Goal: Browse casually

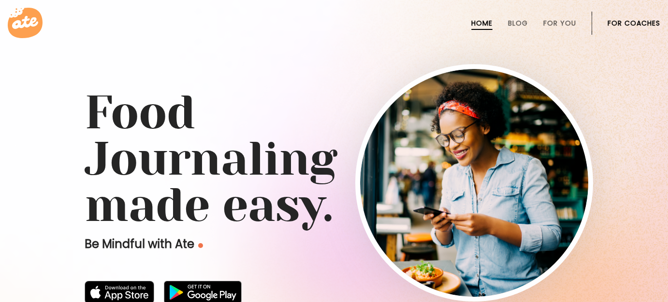
click at [639, 20] on link "For Coaches" at bounding box center [633, 23] width 53 height 8
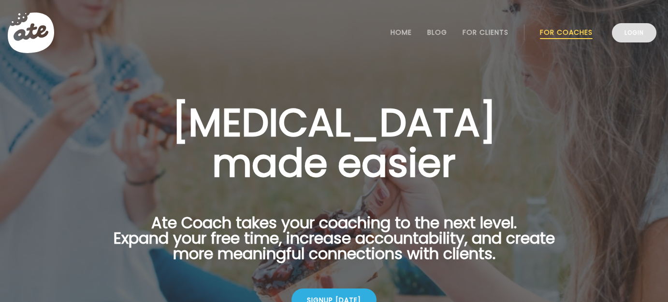
click at [637, 33] on link "Login" at bounding box center [634, 32] width 44 height 19
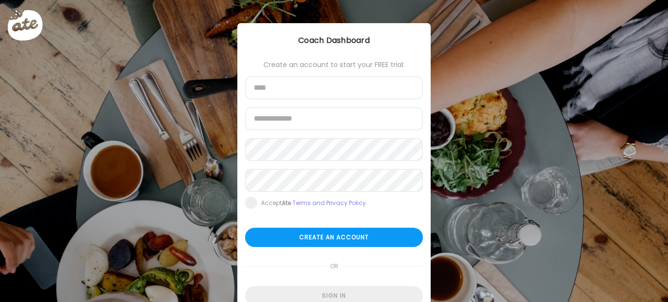
scroll to position [46, 0]
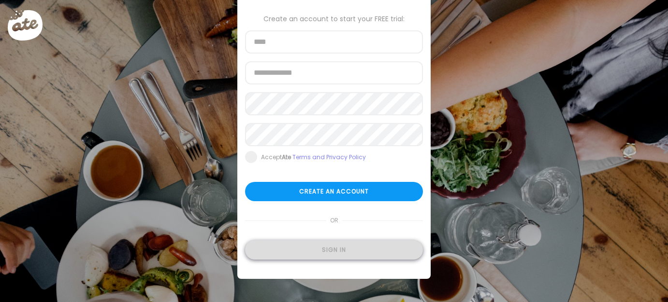
type input "**********"
click at [343, 246] on div "Sign in" at bounding box center [334, 250] width 178 height 19
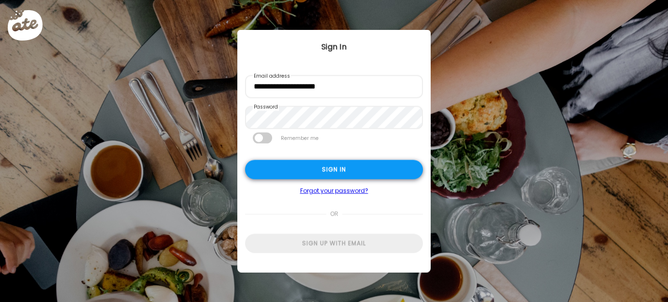
click at [342, 161] on div "Sign in" at bounding box center [334, 169] width 178 height 19
type input "**********"
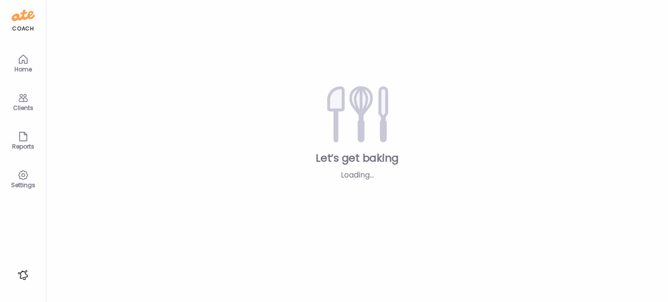
click at [343, 169] on div "Let’s get baking Loading... Add clients" at bounding box center [357, 129] width 590 height 103
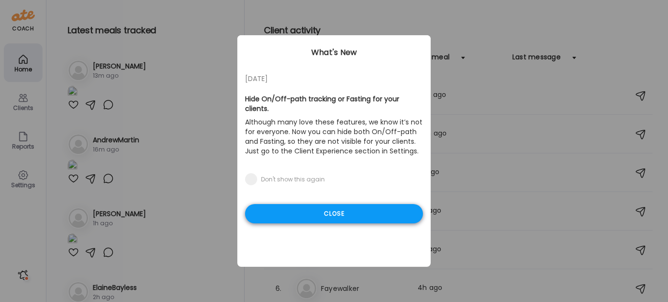
click at [357, 205] on div "Close" at bounding box center [334, 213] width 178 height 19
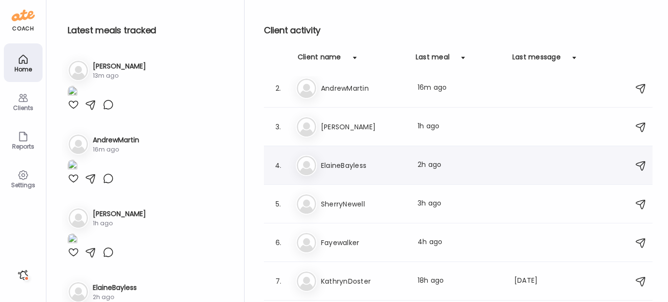
scroll to position [50, 0]
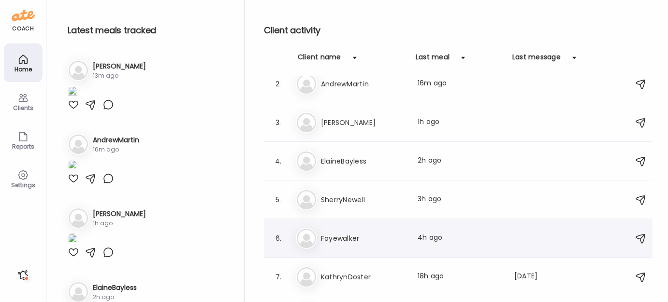
click at [336, 245] on div "Fa [PERSON_NAME] Last meal: 4h ago" at bounding box center [460, 238] width 328 height 21
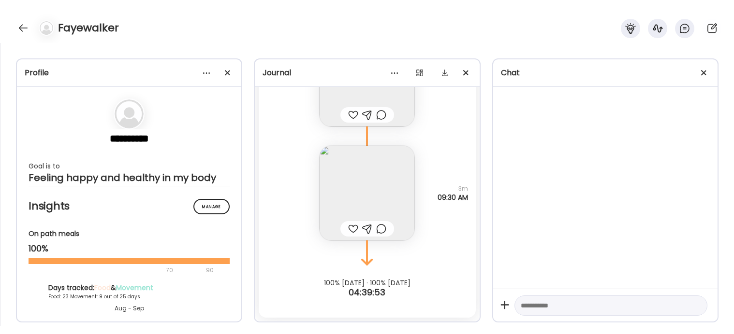
scroll to position [20004, 0]
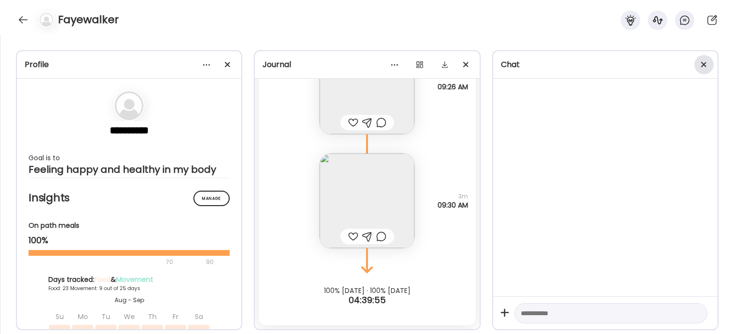
click at [667, 64] on div at bounding box center [703, 64] width 19 height 19
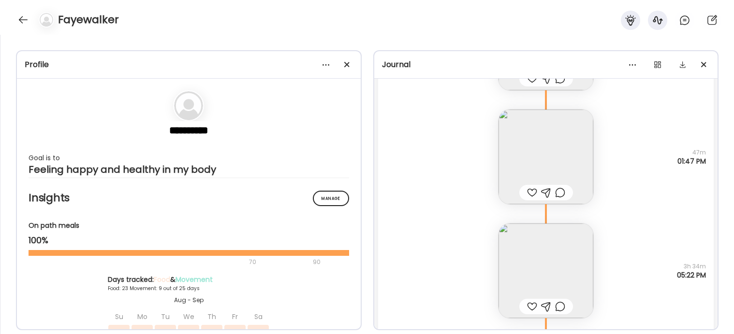
scroll to position [6660, 0]
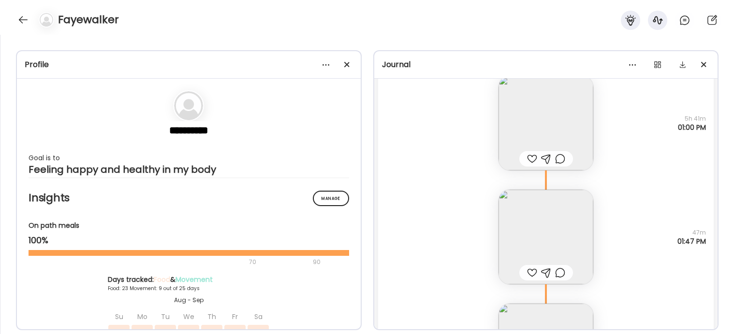
click at [539, 231] on img at bounding box center [545, 237] width 95 height 95
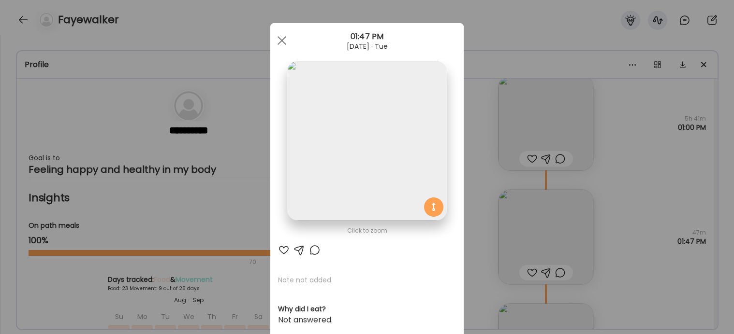
click at [387, 166] on img at bounding box center [367, 141] width 160 height 160
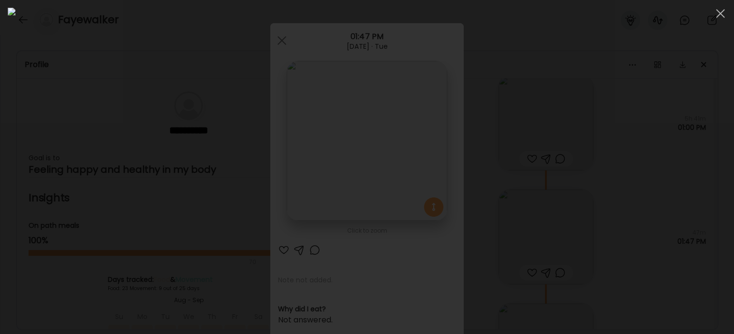
scroll to position [89, 0]
click at [644, 264] on div at bounding box center [367, 167] width 718 height 319
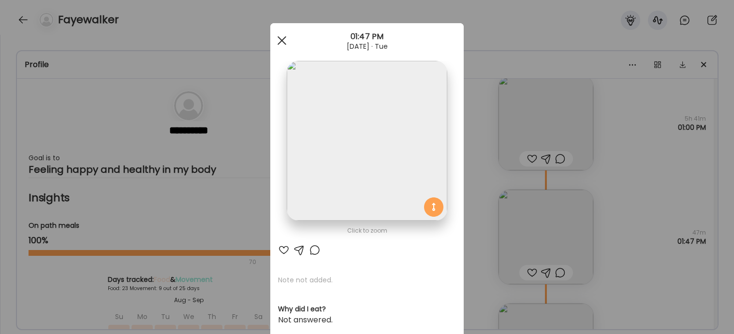
click at [281, 39] on div at bounding box center [281, 40] width 19 height 19
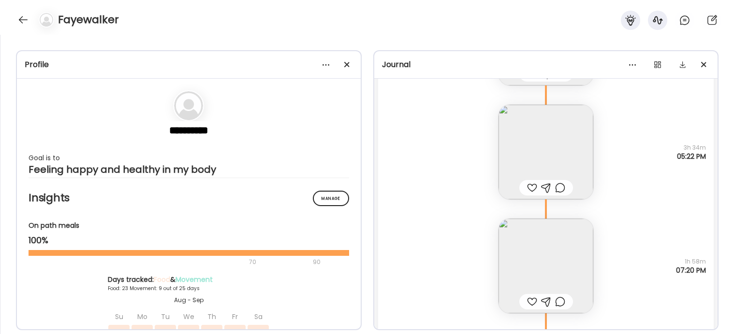
scroll to position [6868, 0]
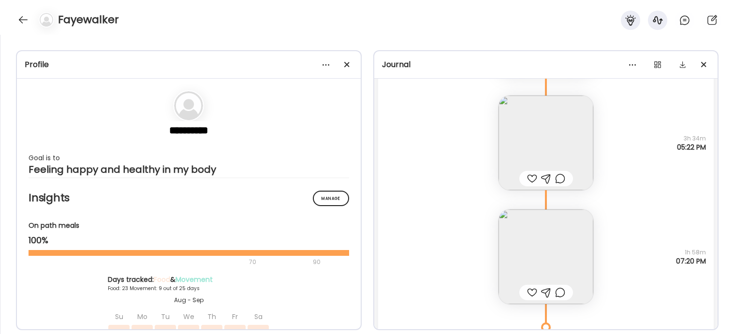
click at [550, 247] on img at bounding box center [545, 257] width 95 height 95
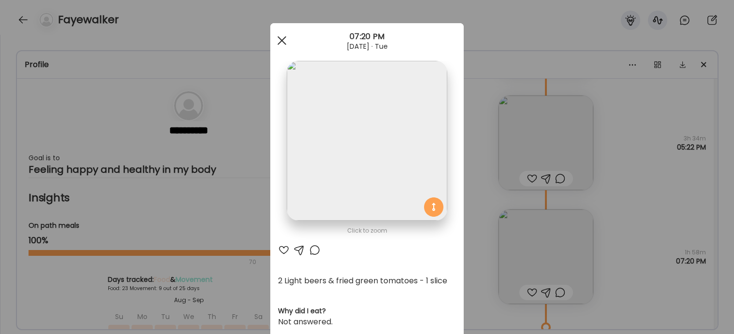
click at [284, 38] on span at bounding box center [281, 40] width 9 height 9
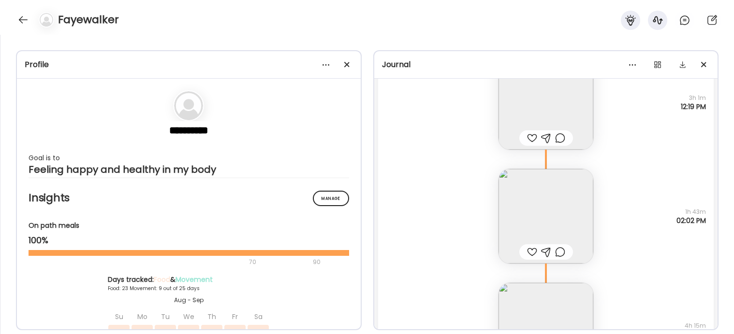
scroll to position [7384, 0]
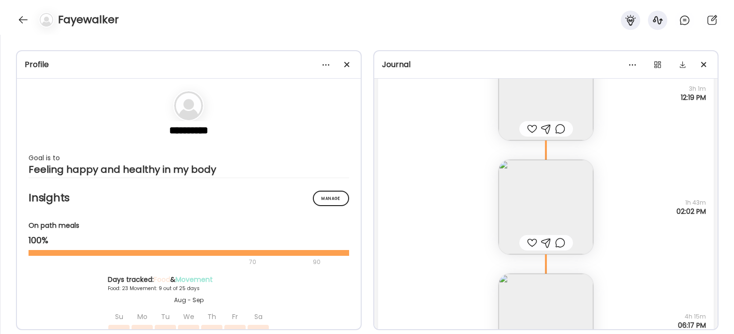
click at [552, 198] on img at bounding box center [545, 207] width 95 height 95
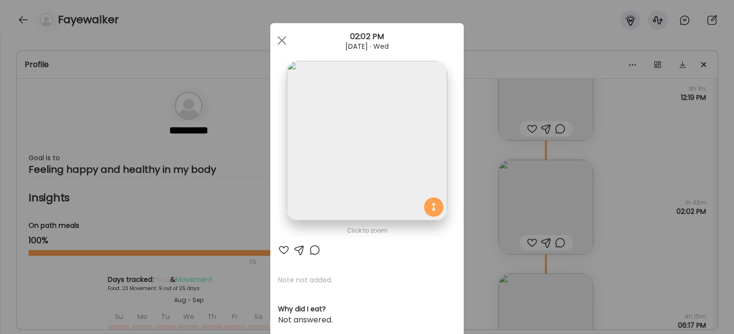
click at [389, 161] on img at bounding box center [367, 141] width 160 height 160
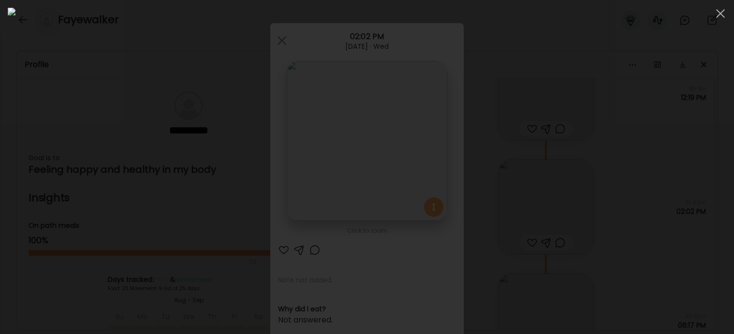
click at [634, 265] on div at bounding box center [367, 167] width 718 height 319
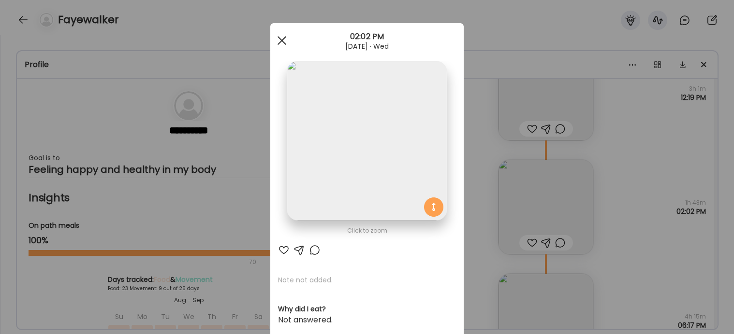
click at [282, 39] on span at bounding box center [281, 40] width 9 height 9
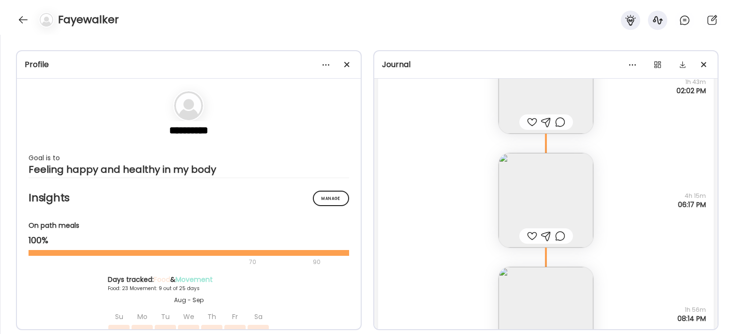
scroll to position [7564, 0]
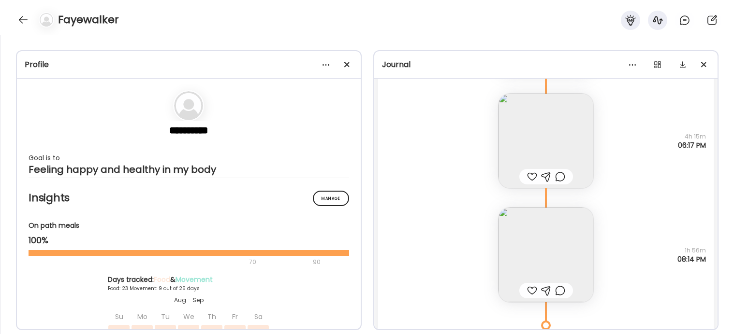
click at [539, 238] on img at bounding box center [545, 255] width 95 height 95
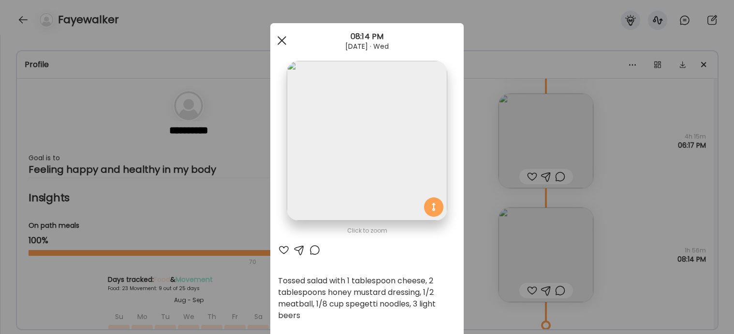
click at [280, 42] on span at bounding box center [281, 40] width 9 height 9
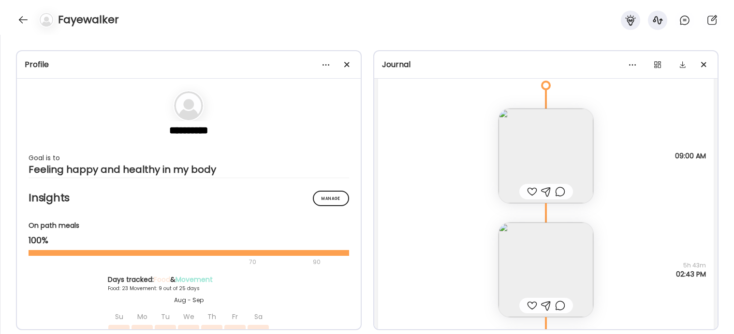
scroll to position [7904, 0]
click at [541, 251] on img at bounding box center [545, 267] width 95 height 95
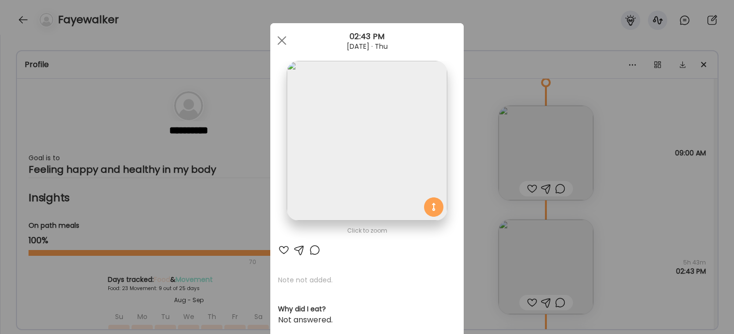
click at [416, 158] on img at bounding box center [367, 141] width 160 height 160
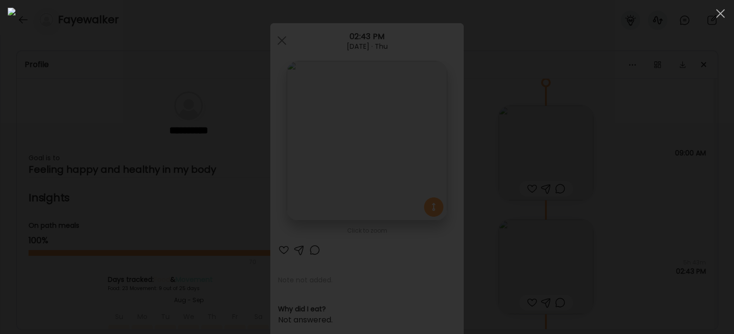
click at [647, 188] on div at bounding box center [367, 167] width 718 height 319
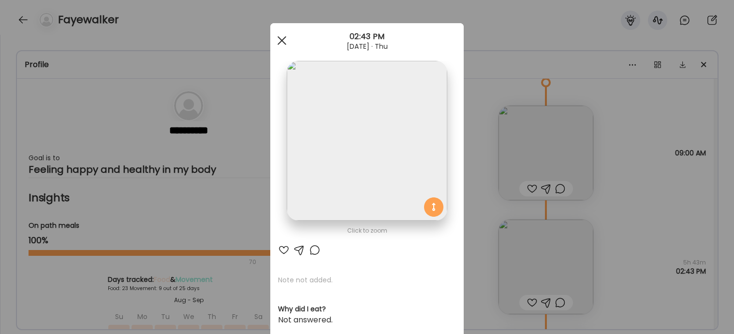
click at [285, 43] on div at bounding box center [281, 40] width 19 height 19
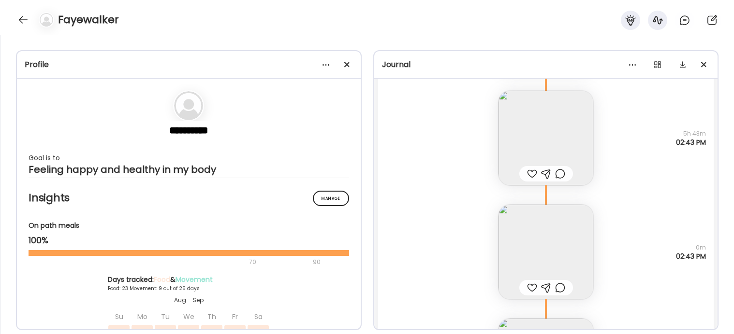
scroll to position [8021, 0]
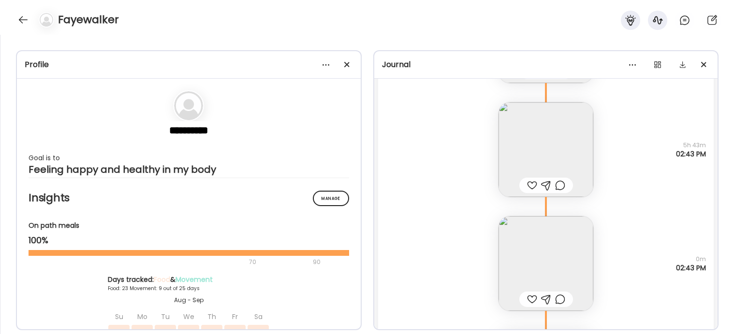
click at [554, 262] on img at bounding box center [545, 263] width 95 height 95
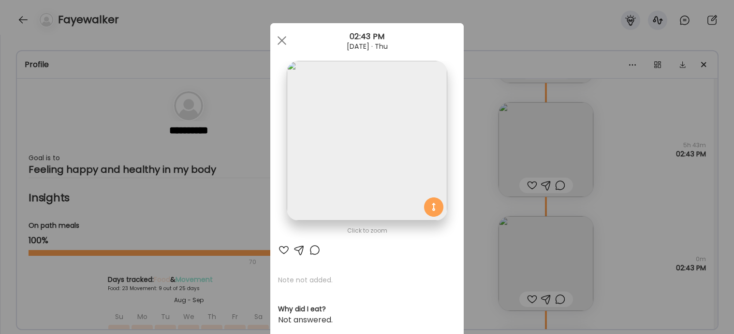
click at [395, 158] on img at bounding box center [367, 141] width 160 height 160
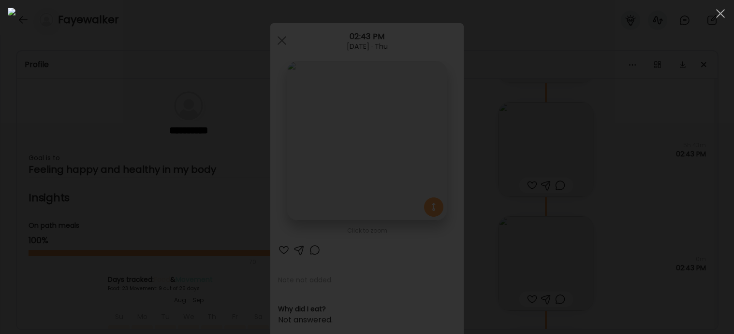
click at [632, 230] on div at bounding box center [367, 167] width 718 height 319
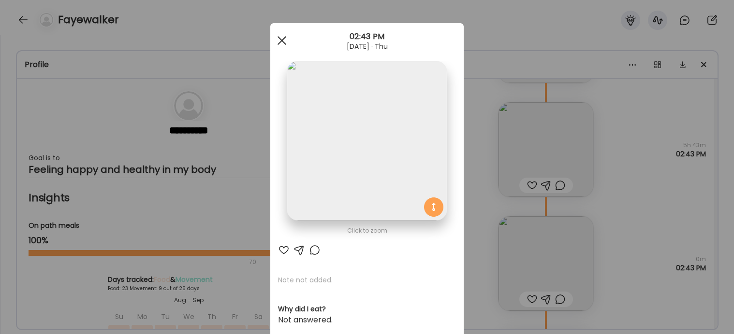
click at [288, 43] on div at bounding box center [281, 40] width 19 height 19
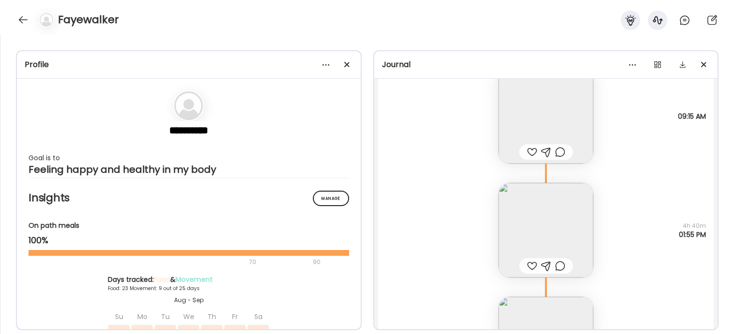
scroll to position [8521, 0]
click at [554, 226] on img at bounding box center [545, 230] width 95 height 95
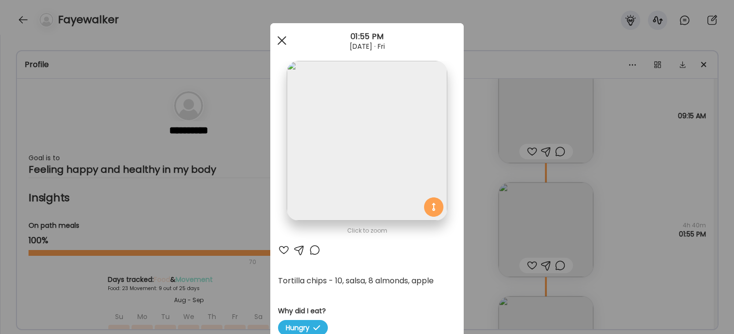
click at [282, 39] on span at bounding box center [281, 40] width 9 height 9
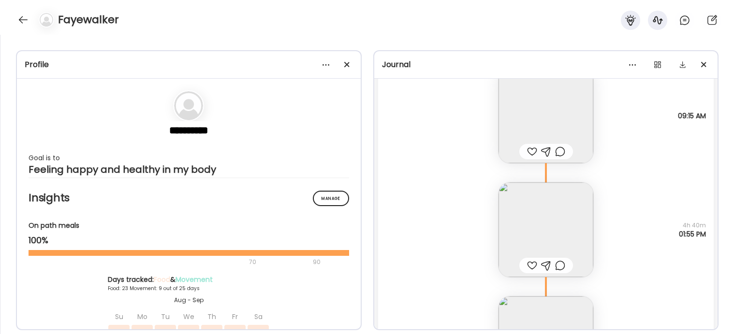
scroll to position [8587, 0]
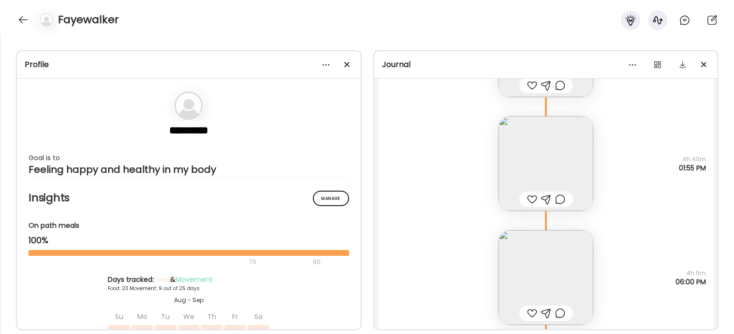
click at [554, 270] on img at bounding box center [545, 277] width 95 height 95
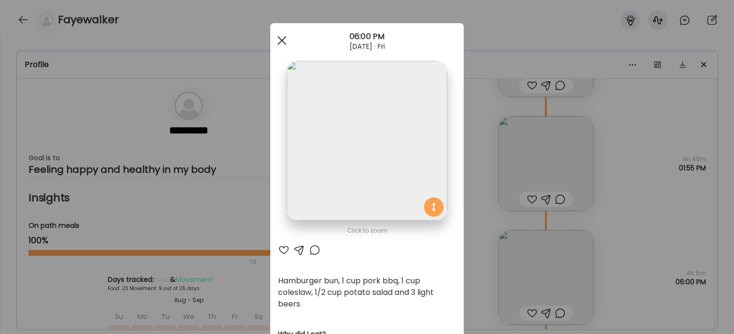
click at [281, 39] on span at bounding box center [281, 40] width 9 height 9
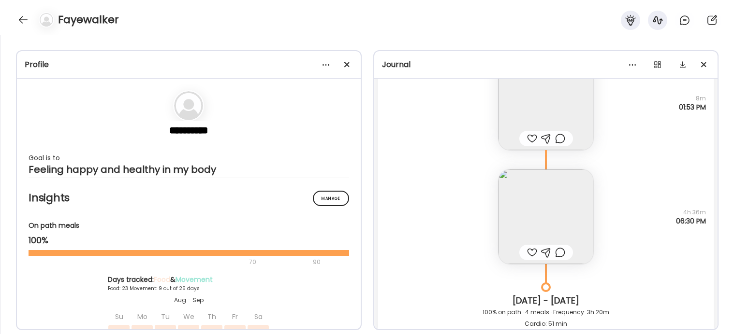
scroll to position [10282, 0]
click at [556, 206] on img at bounding box center [545, 216] width 95 height 95
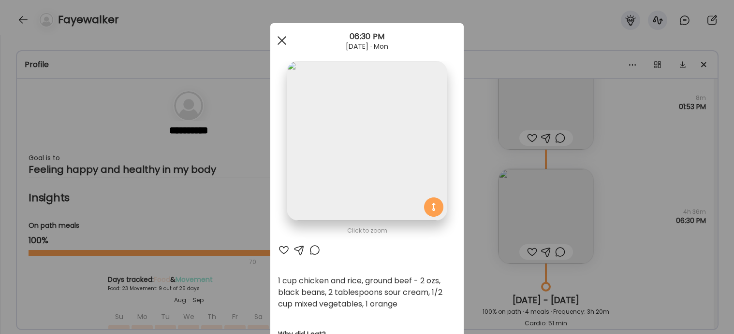
click at [280, 38] on span at bounding box center [281, 40] width 9 height 9
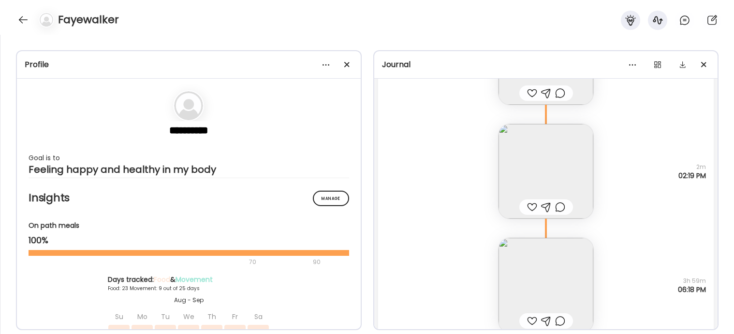
scroll to position [10970, 0]
click at [541, 175] on img at bounding box center [545, 169] width 95 height 95
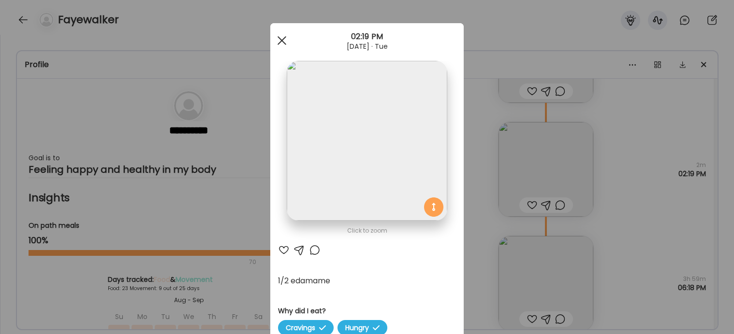
click at [282, 41] on span at bounding box center [281, 40] width 9 height 9
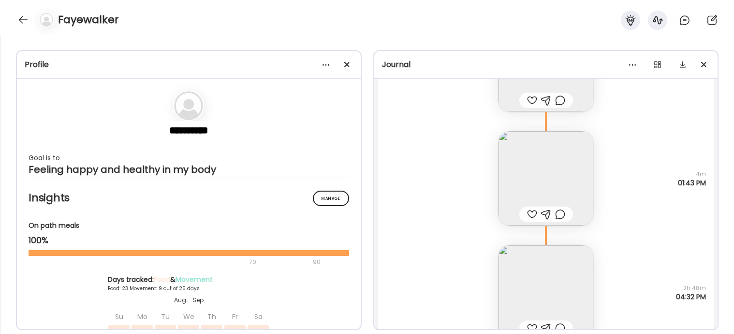
scroll to position [14371, 0]
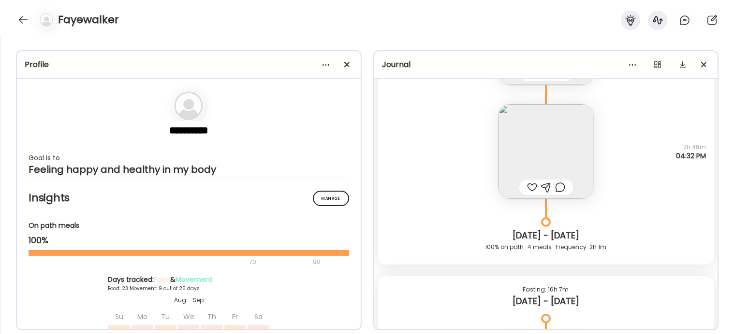
click at [546, 143] on img at bounding box center [545, 151] width 95 height 95
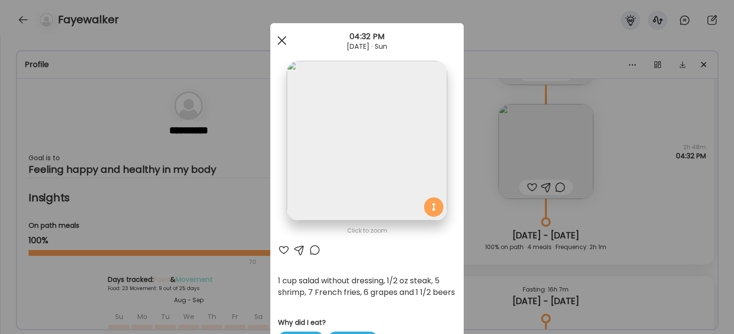
click at [283, 42] on span at bounding box center [281, 40] width 9 height 9
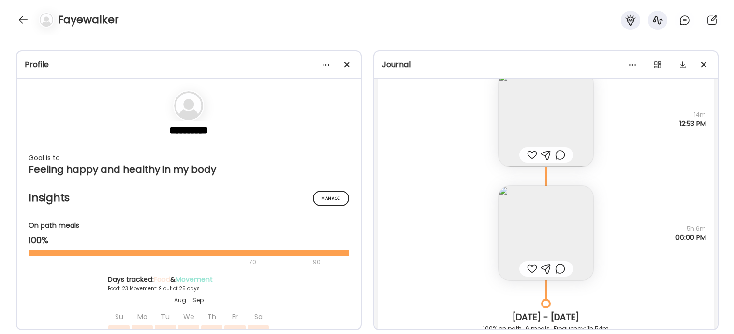
scroll to position [16658, 0]
click at [542, 225] on img at bounding box center [545, 234] width 95 height 95
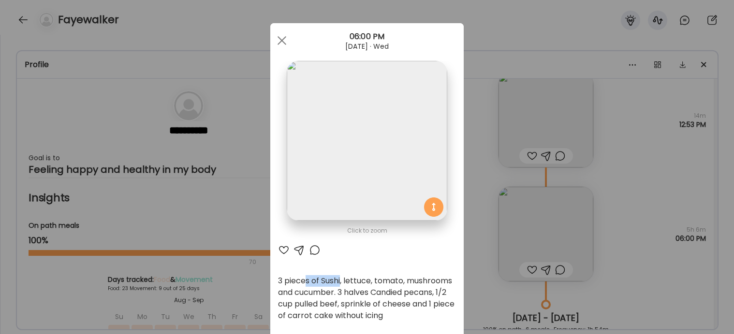
drag, startPoint x: 307, startPoint y: 280, endPoint x: 344, endPoint y: 280, distance: 36.2
click at [343, 280] on div "3 pieces of Sushi, lettuce, tomato, mushrooms and cucumber. 3 halves Candied pe…" at bounding box center [367, 298] width 178 height 46
click at [365, 300] on div "3 pieces of Sushi, lettuce, tomato, mushrooms and cucumber. 3 halves Candied pe…" at bounding box center [367, 298] width 178 height 46
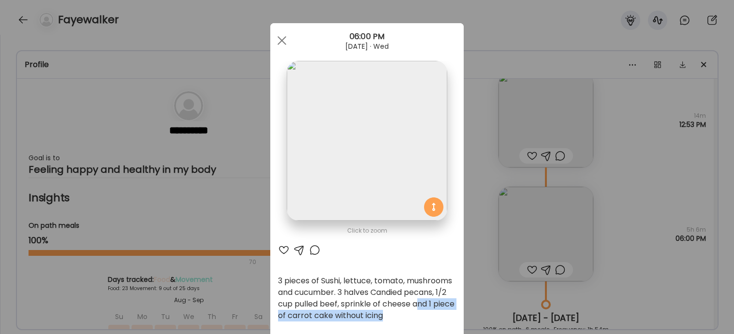
drag, startPoint x: 419, startPoint y: 303, endPoint x: 413, endPoint y: 314, distance: 12.5
click at [413, 302] on div "3 pieces of Sushi, lettuce, tomato, mushrooms and cucumber. 3 halves Candied pe…" at bounding box center [367, 298] width 178 height 46
click at [383, 301] on div "3 pieces of Sushi, lettuce, tomato, mushrooms and cucumber. 3 halves Candied pe…" at bounding box center [367, 298] width 178 height 46
click at [282, 42] on span at bounding box center [281, 40] width 9 height 9
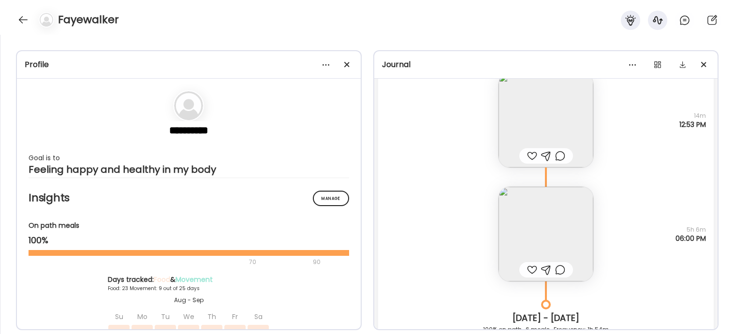
click at [548, 237] on img at bounding box center [545, 234] width 95 height 95
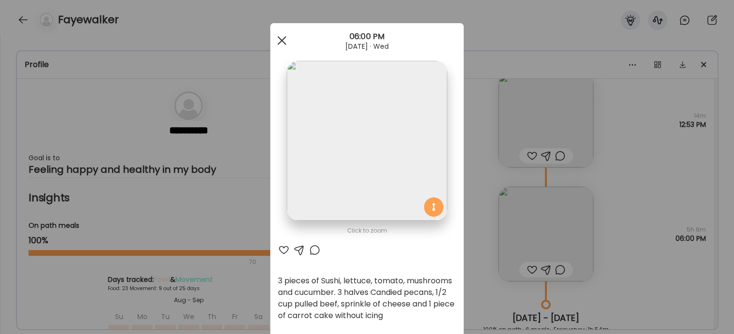
click at [281, 40] on span at bounding box center [281, 40] width 9 height 9
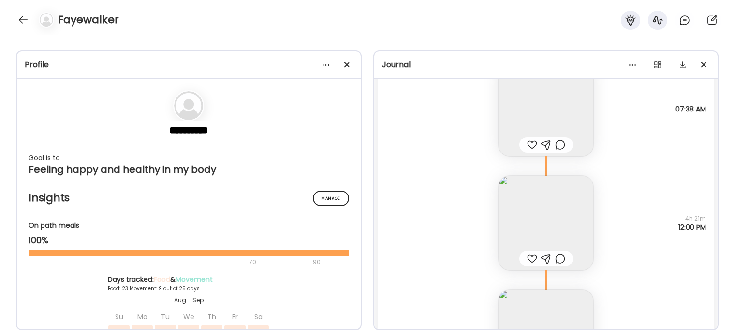
scroll to position [17082, 0]
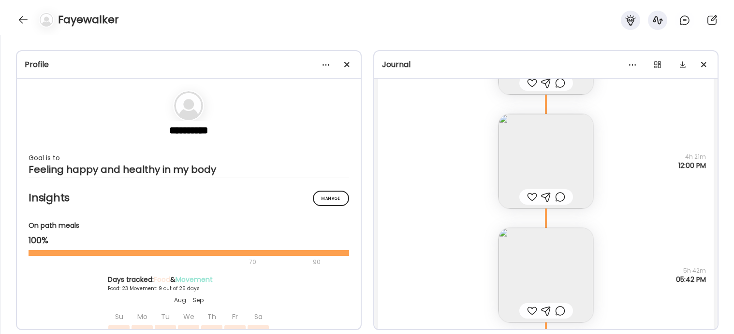
click at [527, 156] on img at bounding box center [545, 161] width 95 height 95
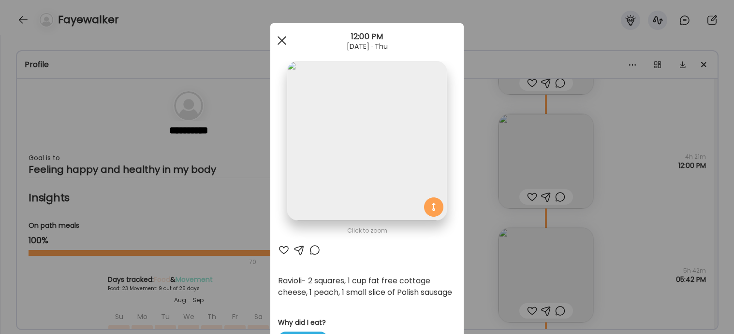
click at [279, 39] on span at bounding box center [281, 40] width 9 height 9
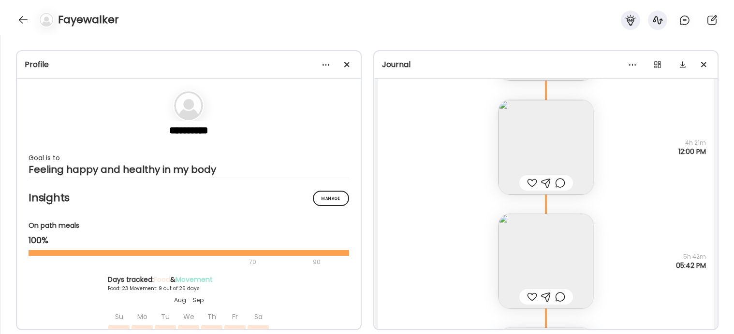
scroll to position [17110, 0]
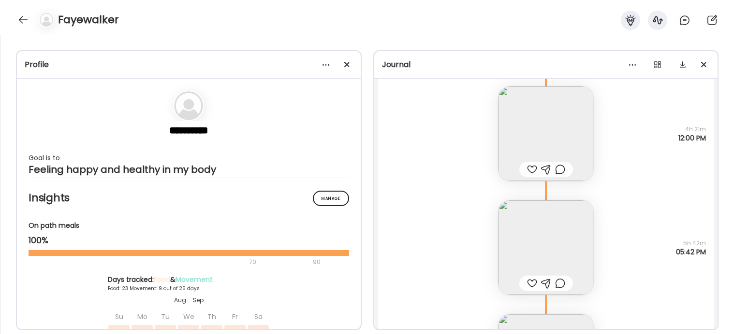
click at [526, 241] on img at bounding box center [545, 248] width 95 height 95
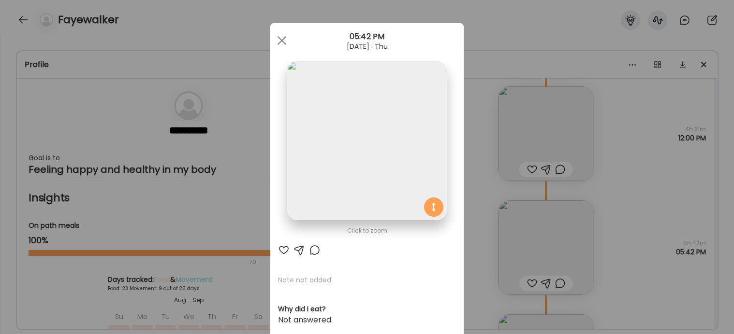
click at [360, 148] on img at bounding box center [367, 141] width 160 height 160
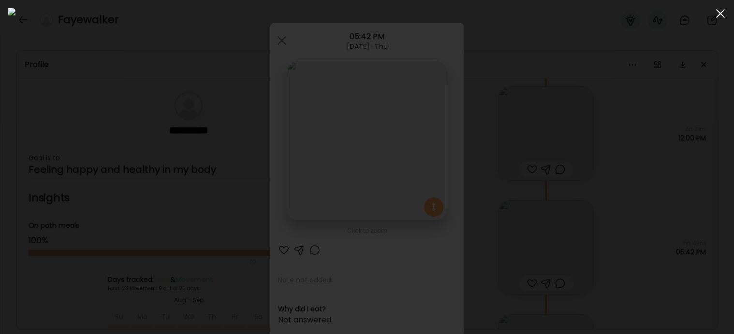
click at [667, 13] on span at bounding box center [720, 13] width 9 height 9
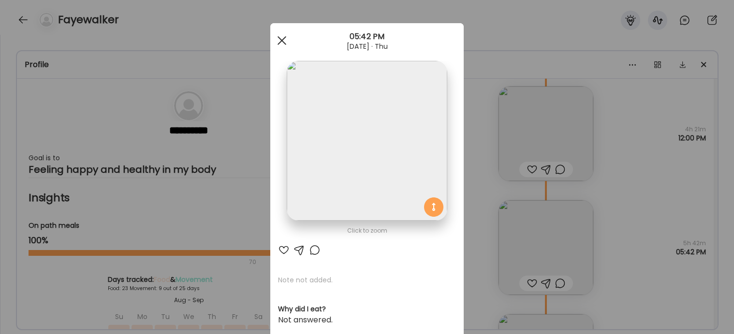
click at [287, 43] on div at bounding box center [281, 40] width 19 height 19
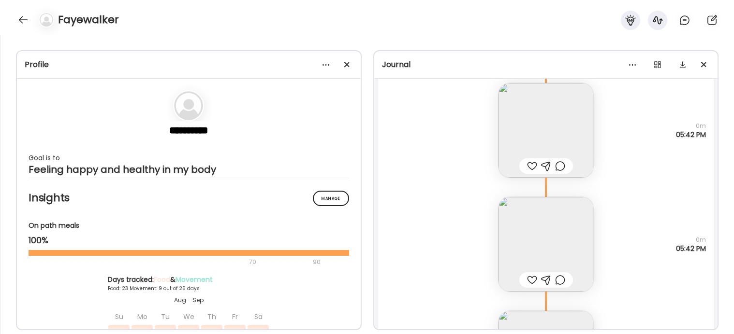
scroll to position [17342, 0]
click at [521, 220] on img at bounding box center [545, 243] width 95 height 95
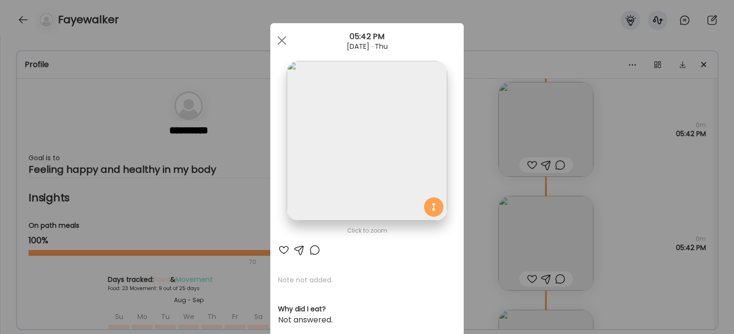
click at [388, 150] on img at bounding box center [367, 141] width 160 height 160
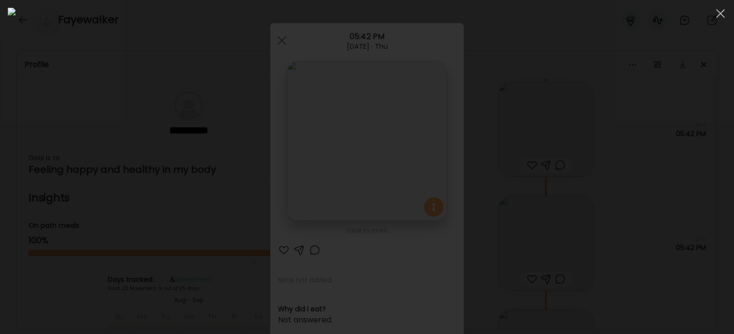
click at [634, 222] on div at bounding box center [367, 167] width 718 height 319
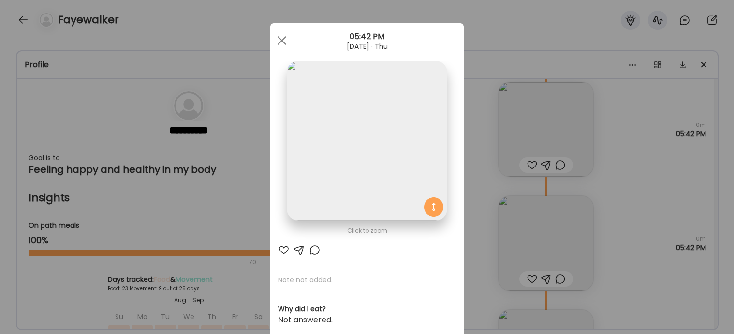
drag, startPoint x: 287, startPoint y: 43, endPoint x: 360, endPoint y: 61, distance: 75.0
click at [287, 43] on div at bounding box center [281, 40] width 19 height 19
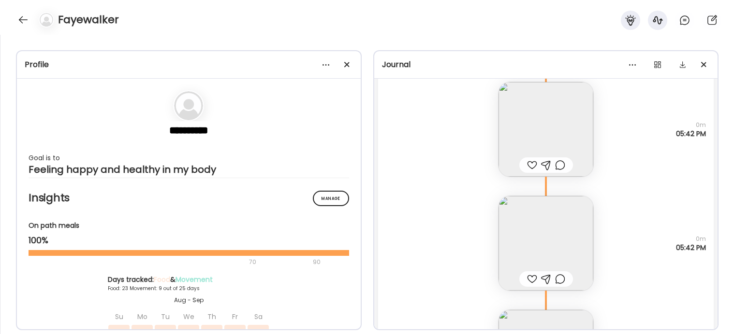
click at [528, 122] on img at bounding box center [545, 129] width 95 height 95
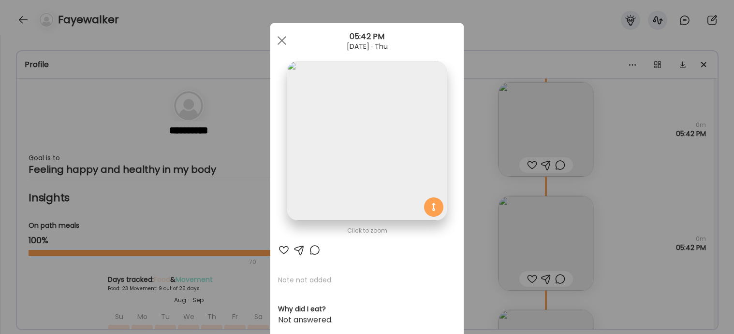
click at [361, 144] on img at bounding box center [367, 141] width 160 height 160
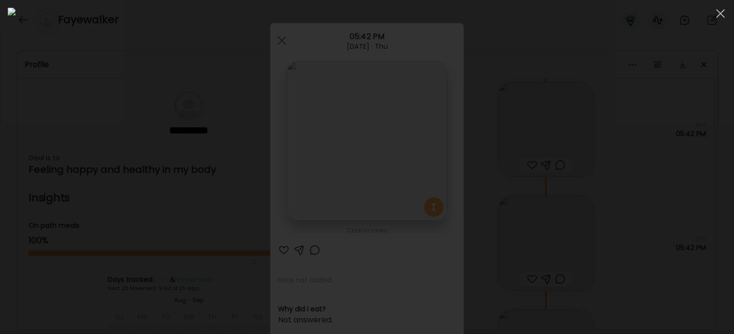
click at [638, 183] on div at bounding box center [367, 167] width 718 height 319
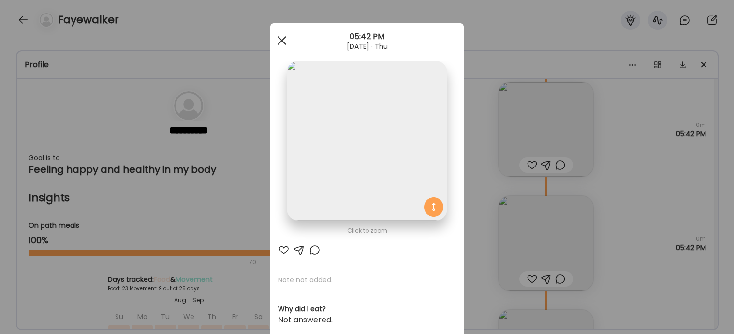
click at [277, 43] on div at bounding box center [281, 40] width 19 height 19
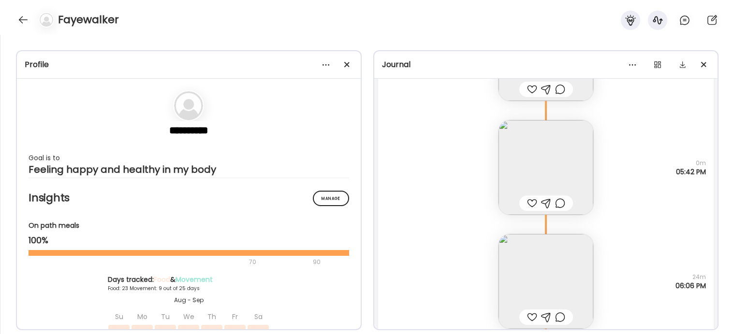
scroll to position [17434, 0]
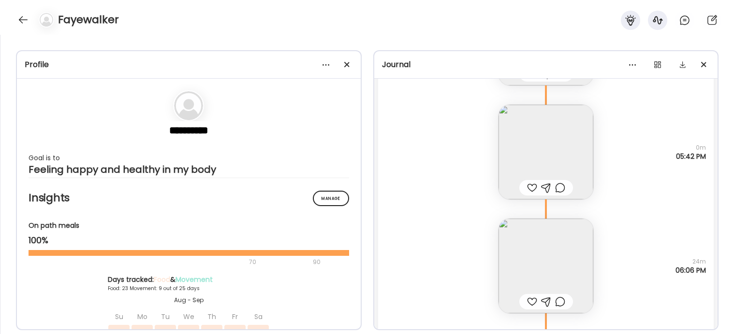
click at [573, 263] on img at bounding box center [545, 266] width 95 height 95
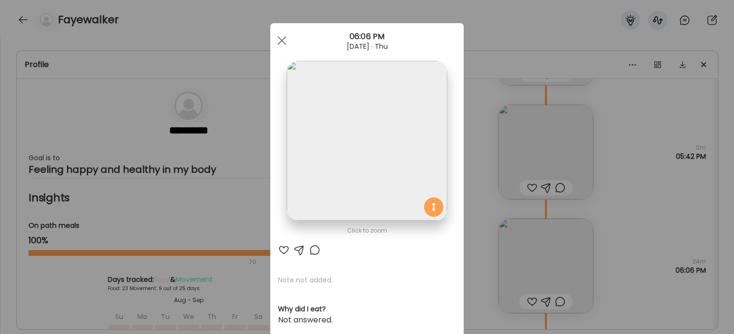
click at [400, 151] on img at bounding box center [367, 141] width 160 height 160
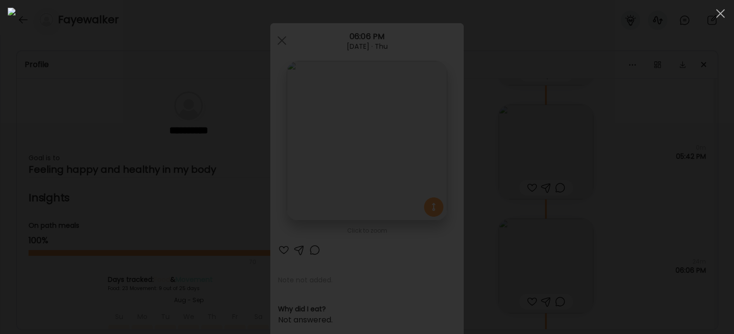
click at [667, 212] on div at bounding box center [367, 167] width 718 height 319
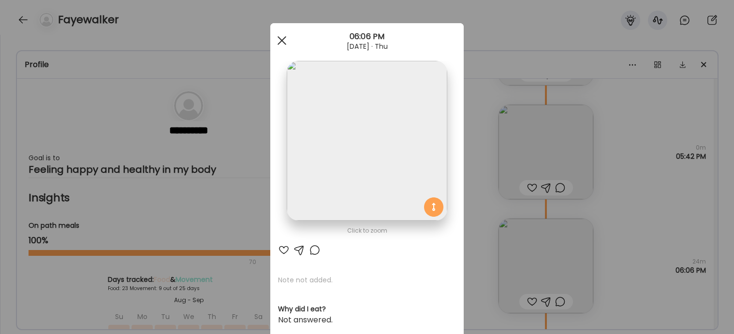
click at [286, 40] on div at bounding box center [281, 40] width 19 height 19
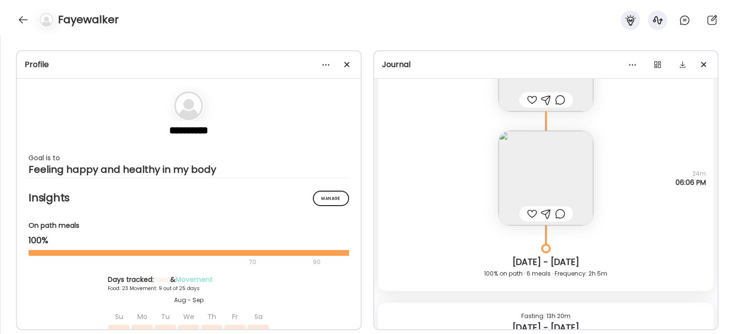
scroll to position [17514, 0]
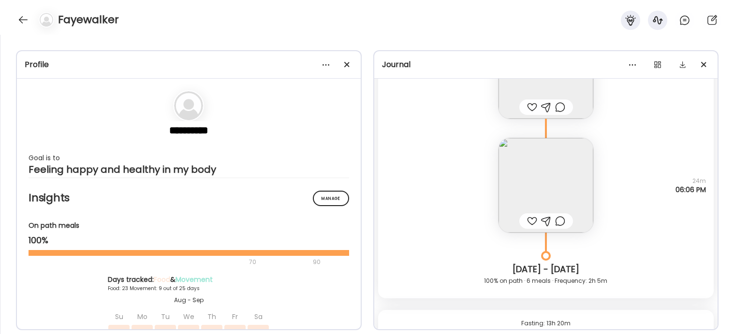
click at [541, 173] on img at bounding box center [545, 185] width 95 height 95
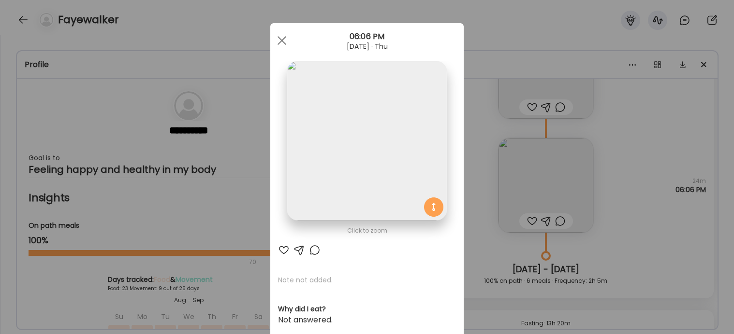
click at [288, 43] on div at bounding box center [281, 40] width 19 height 19
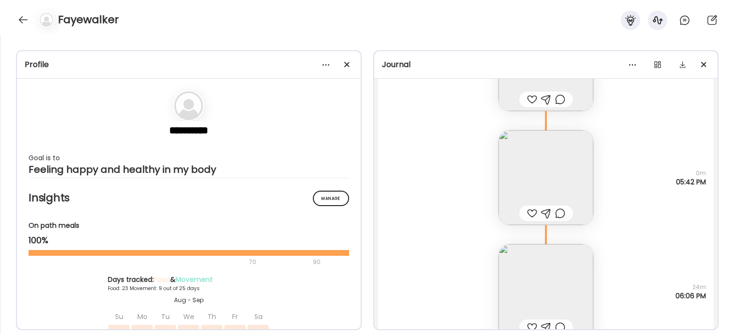
scroll to position [17398, 0]
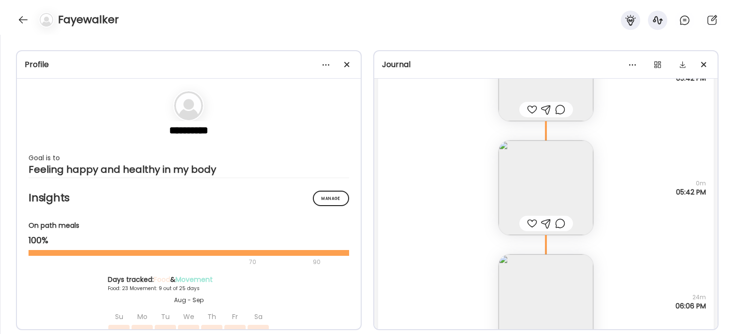
click at [533, 174] on img at bounding box center [545, 188] width 95 height 95
